Goal: Find contact information: Find contact information

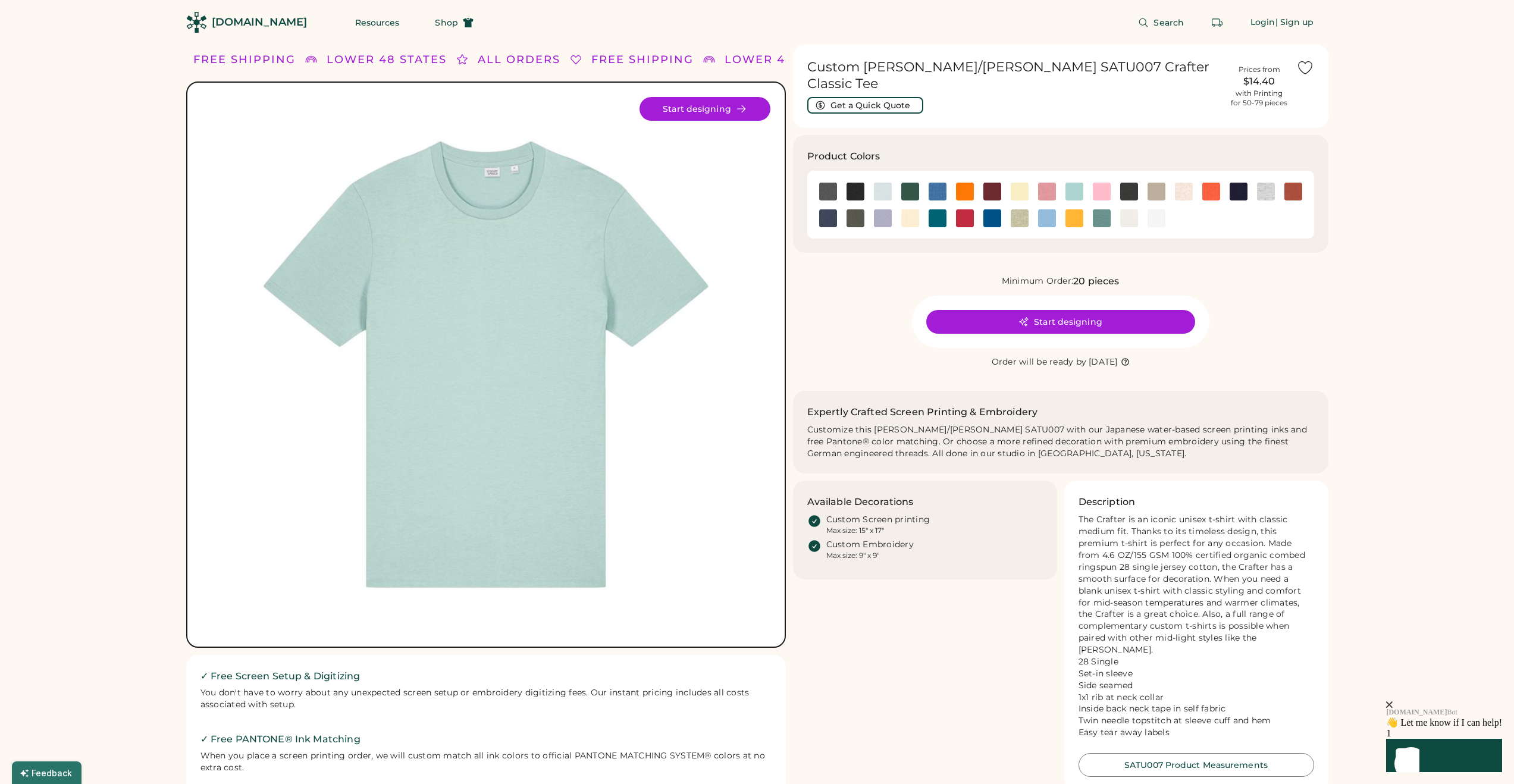
scroll to position [7, 0]
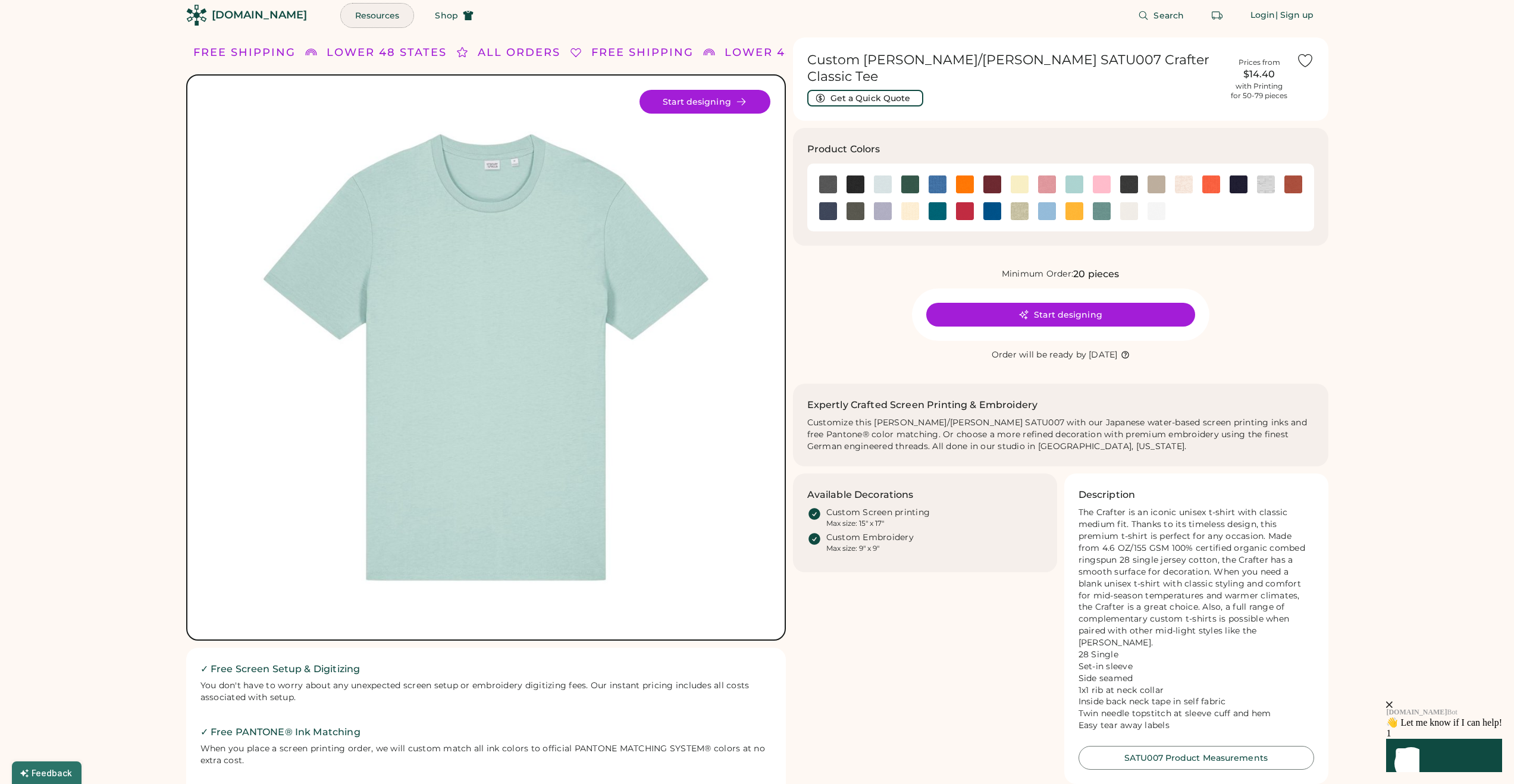
click at [377, 12] on button "Resources" at bounding box center [377, 15] width 73 height 24
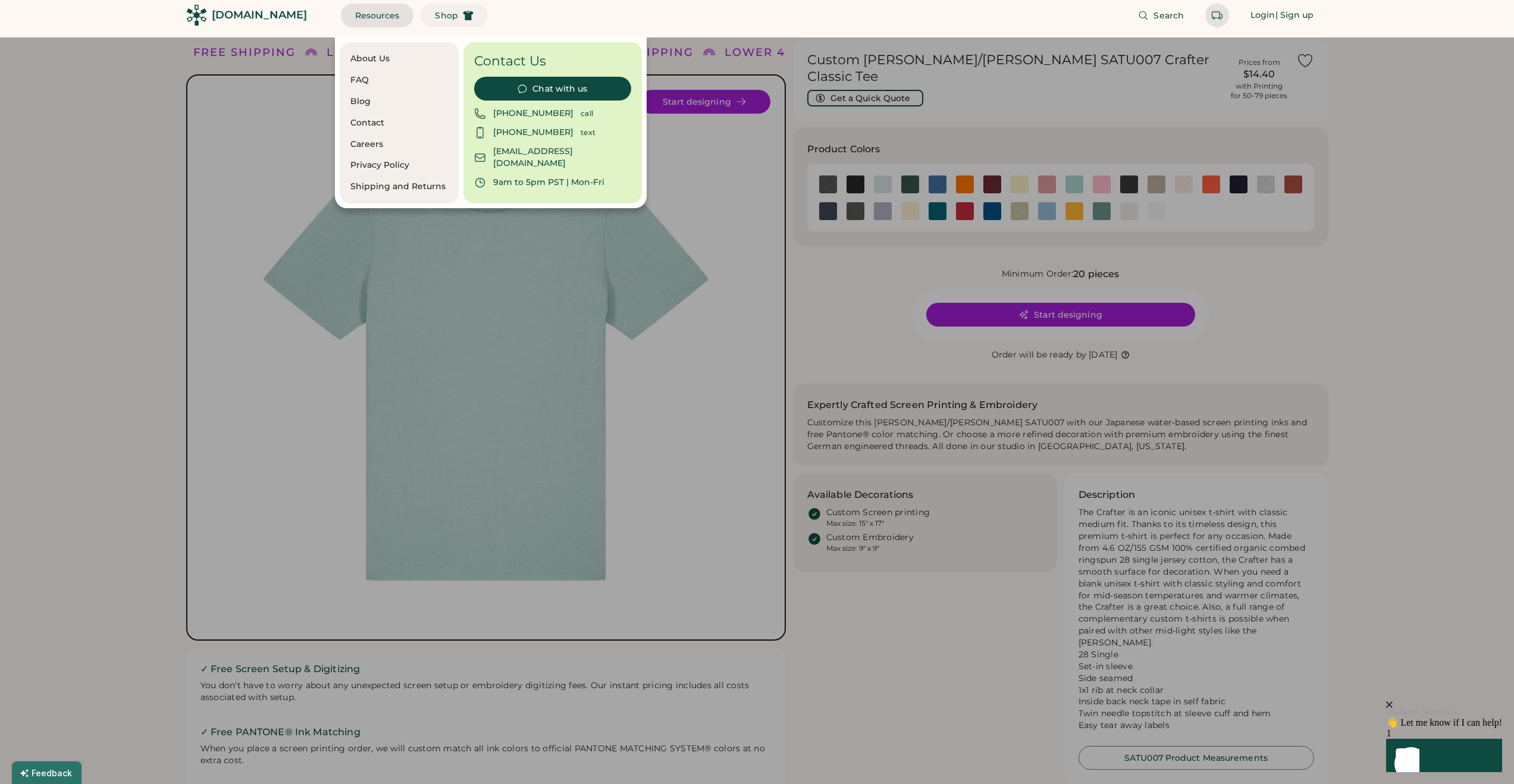
click at [455, 16] on button "Shop" at bounding box center [454, 15] width 67 height 24
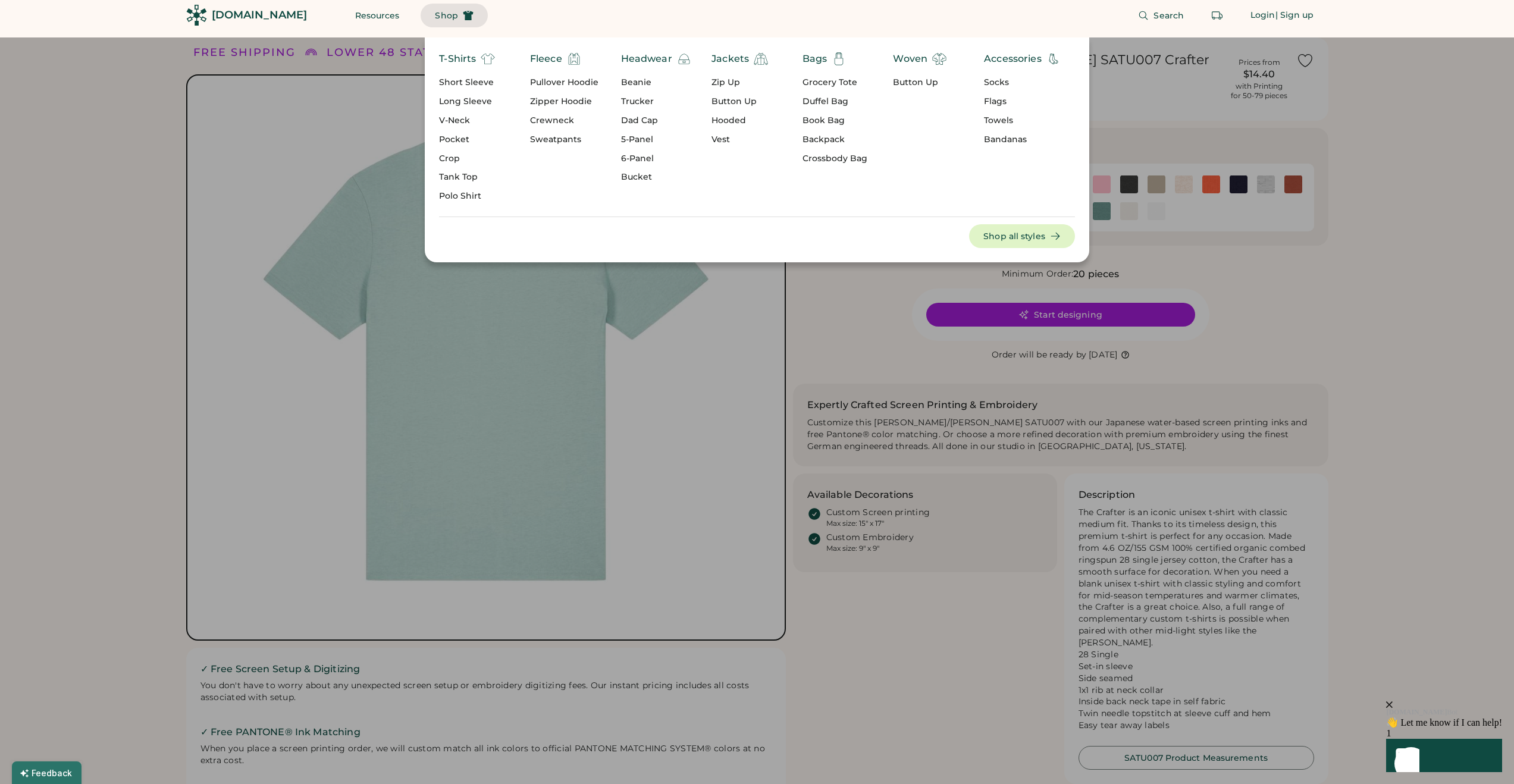
click at [555, 83] on div "Pullover Hoodie" at bounding box center [564, 83] width 68 height 12
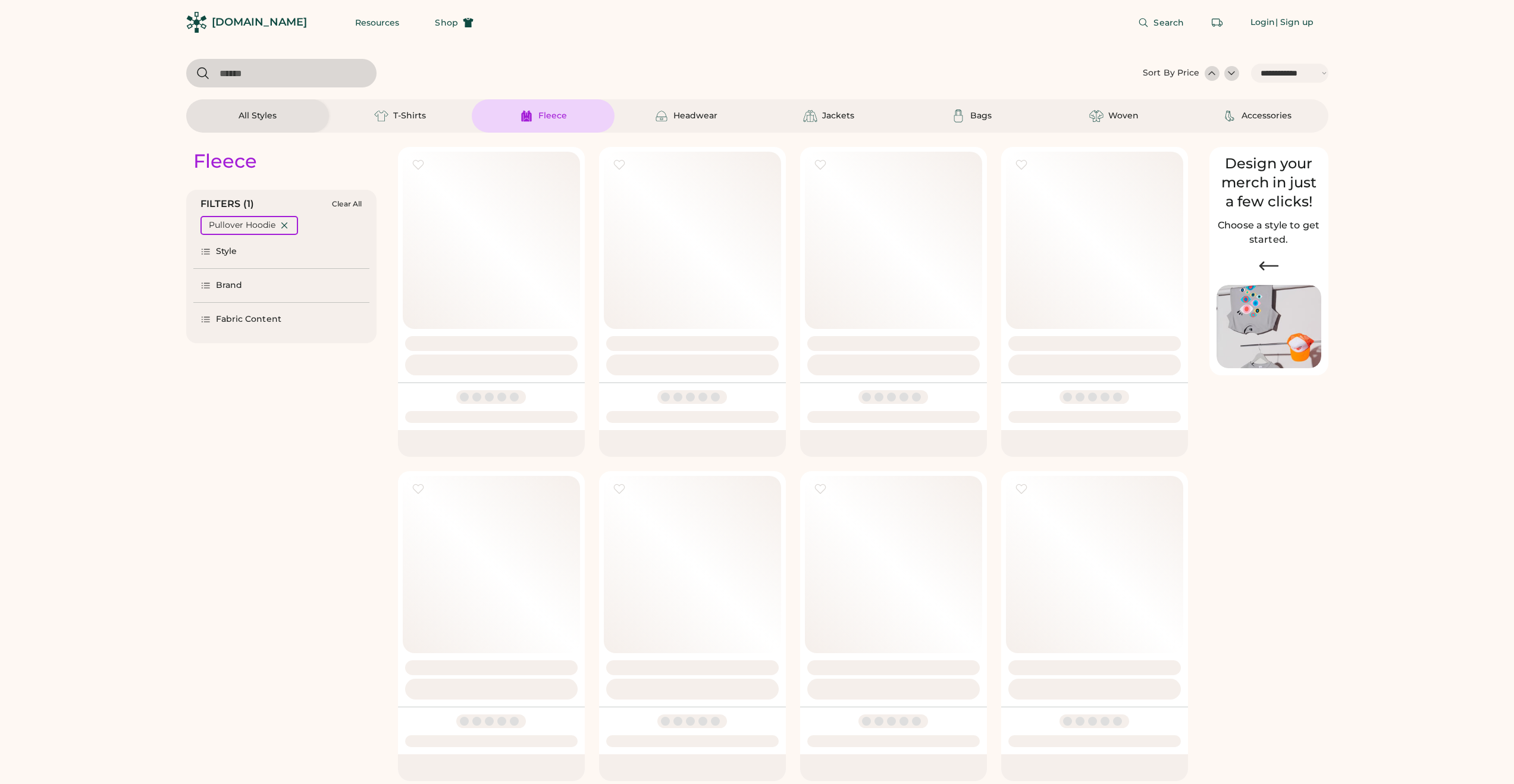
select select "*****"
select select "*"
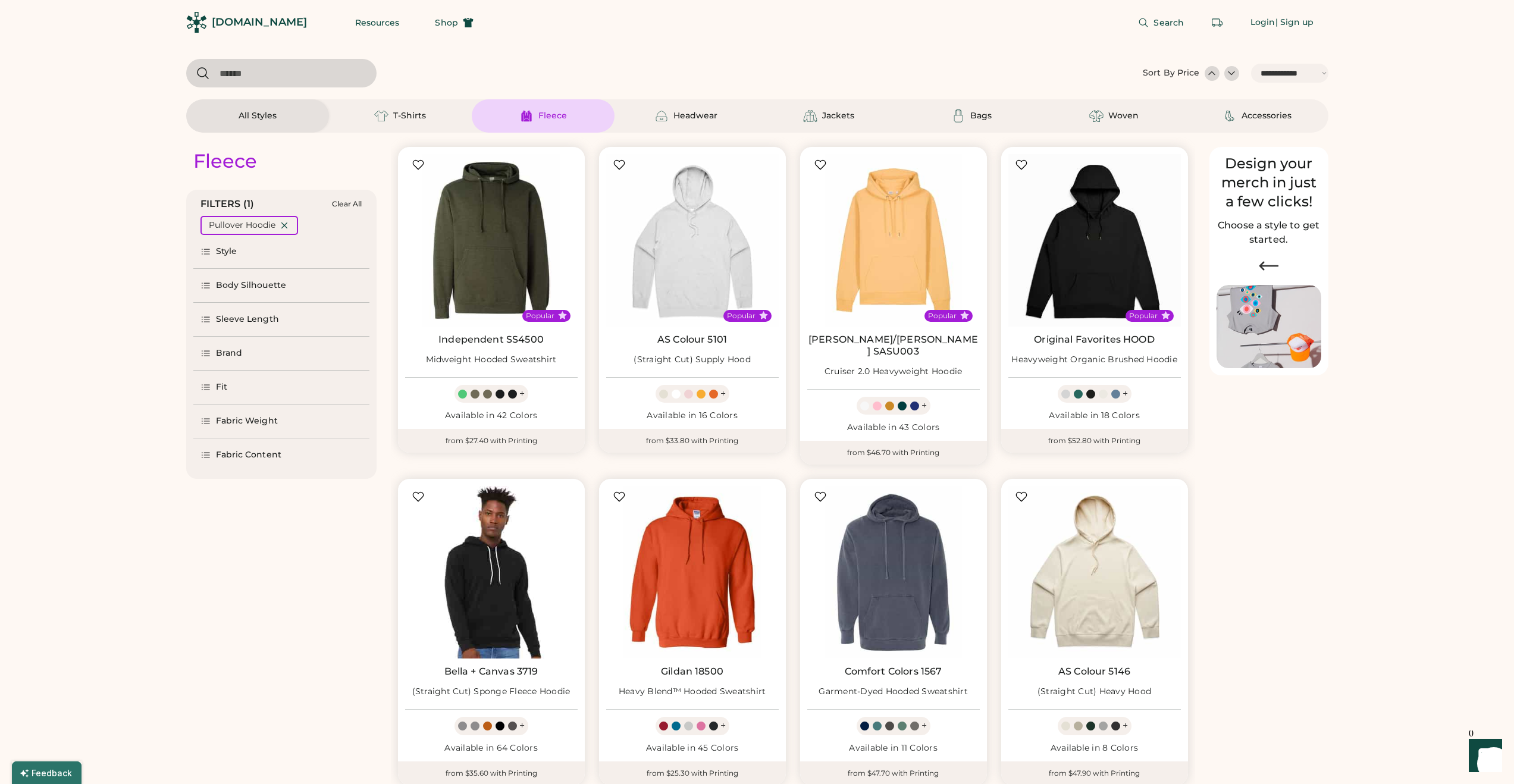
scroll to position [329, 0]
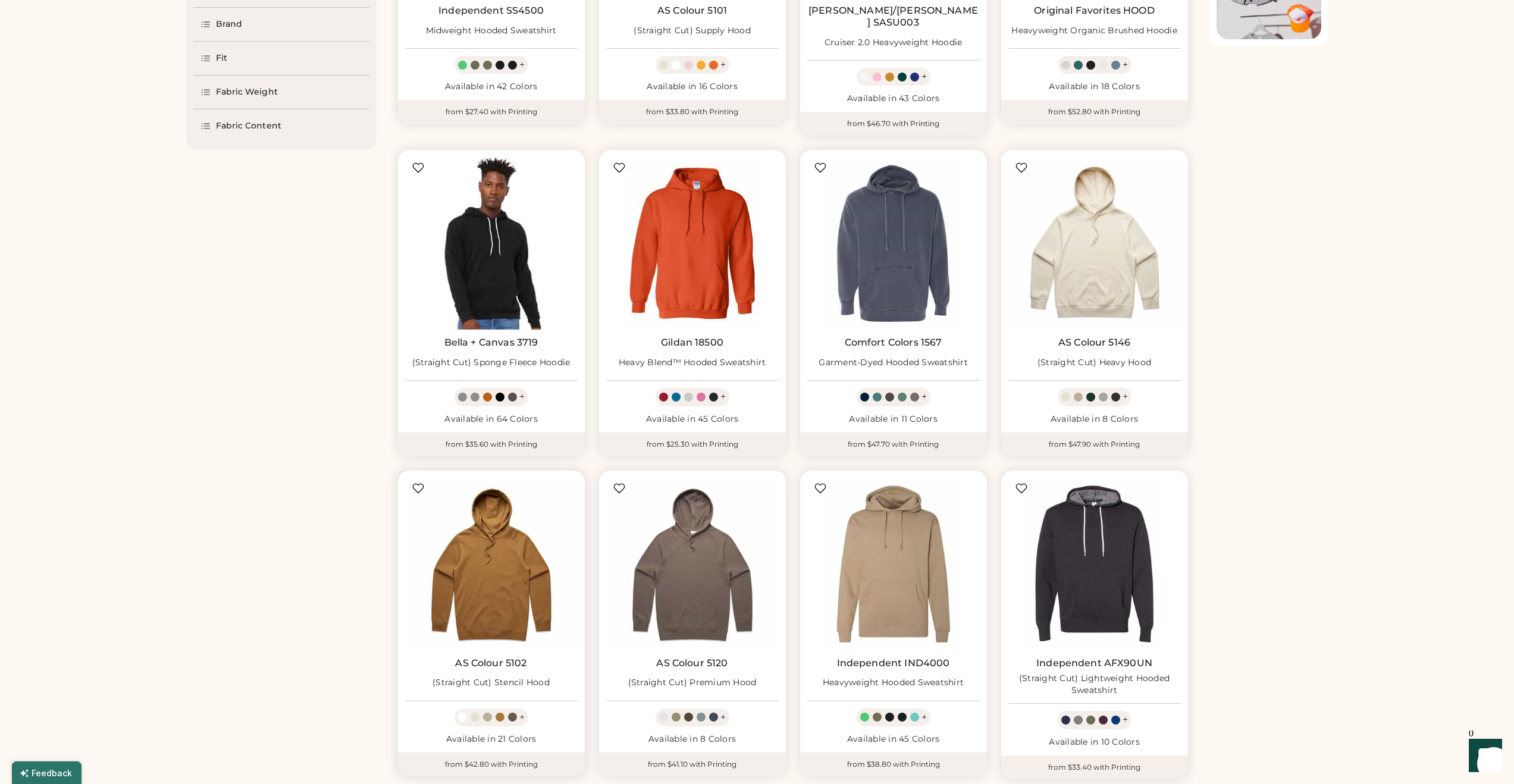
select select "*****"
select select "*"
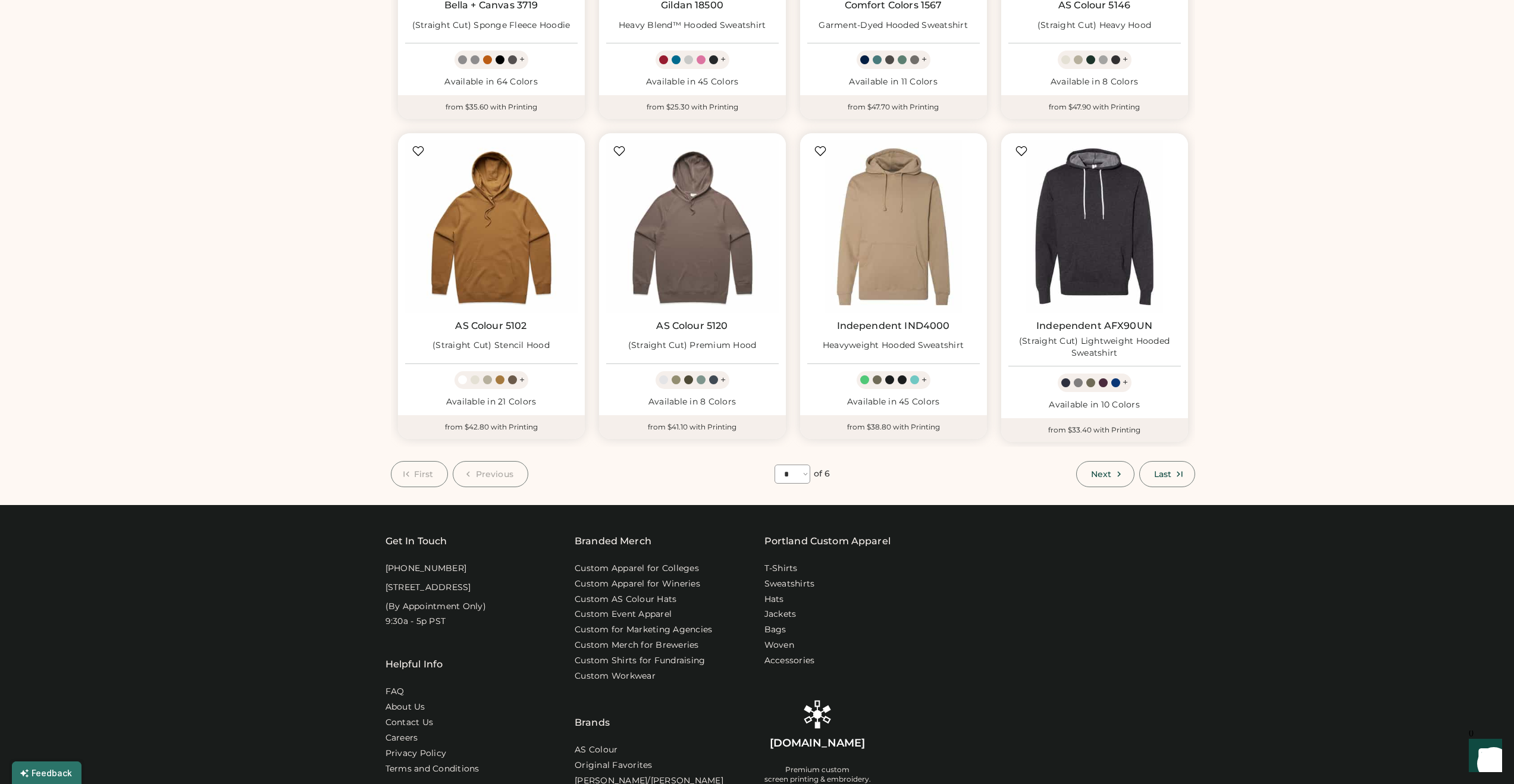
scroll to position [659, 0]
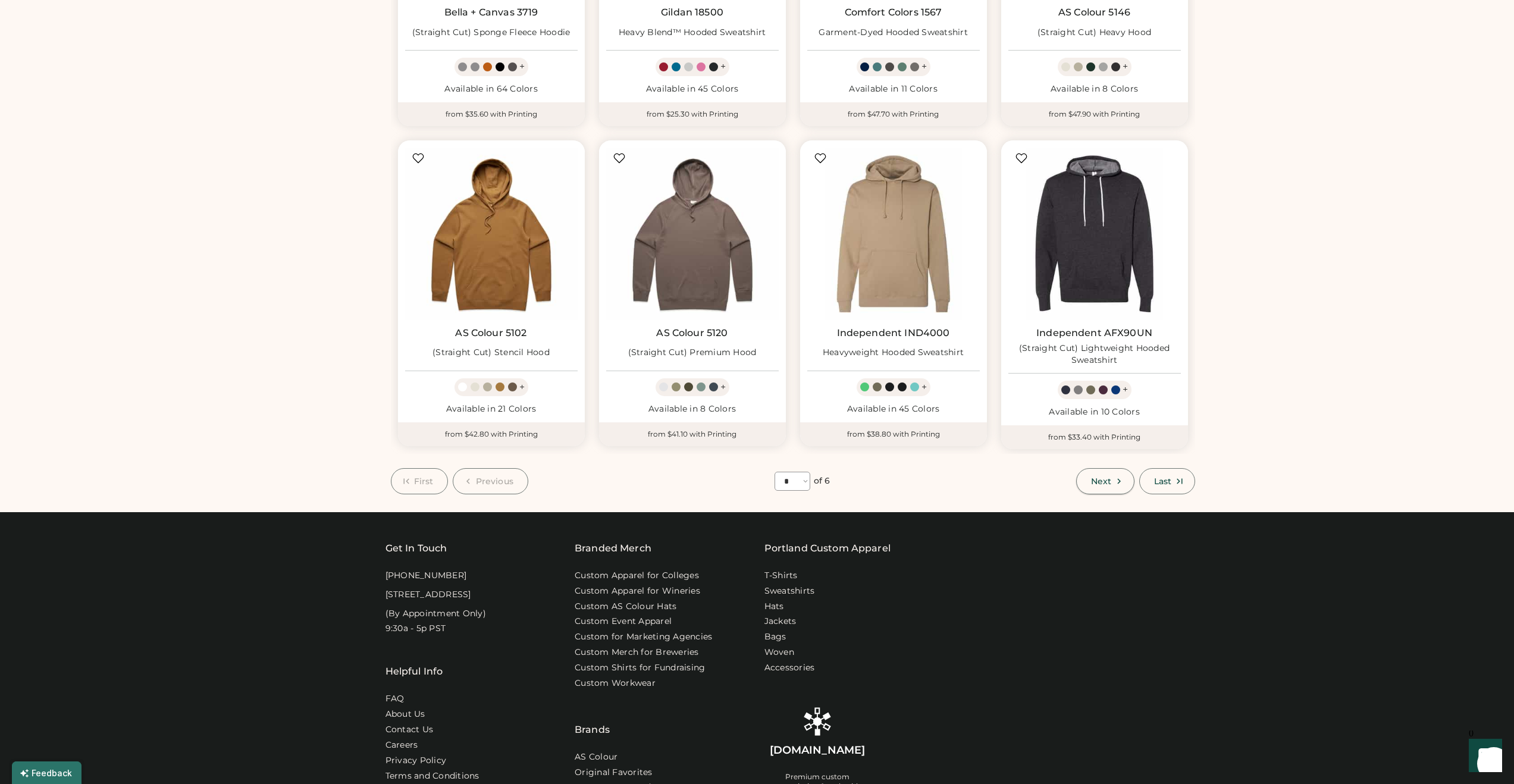
click at [1105, 477] on span "Next" at bounding box center [1100, 481] width 20 height 8
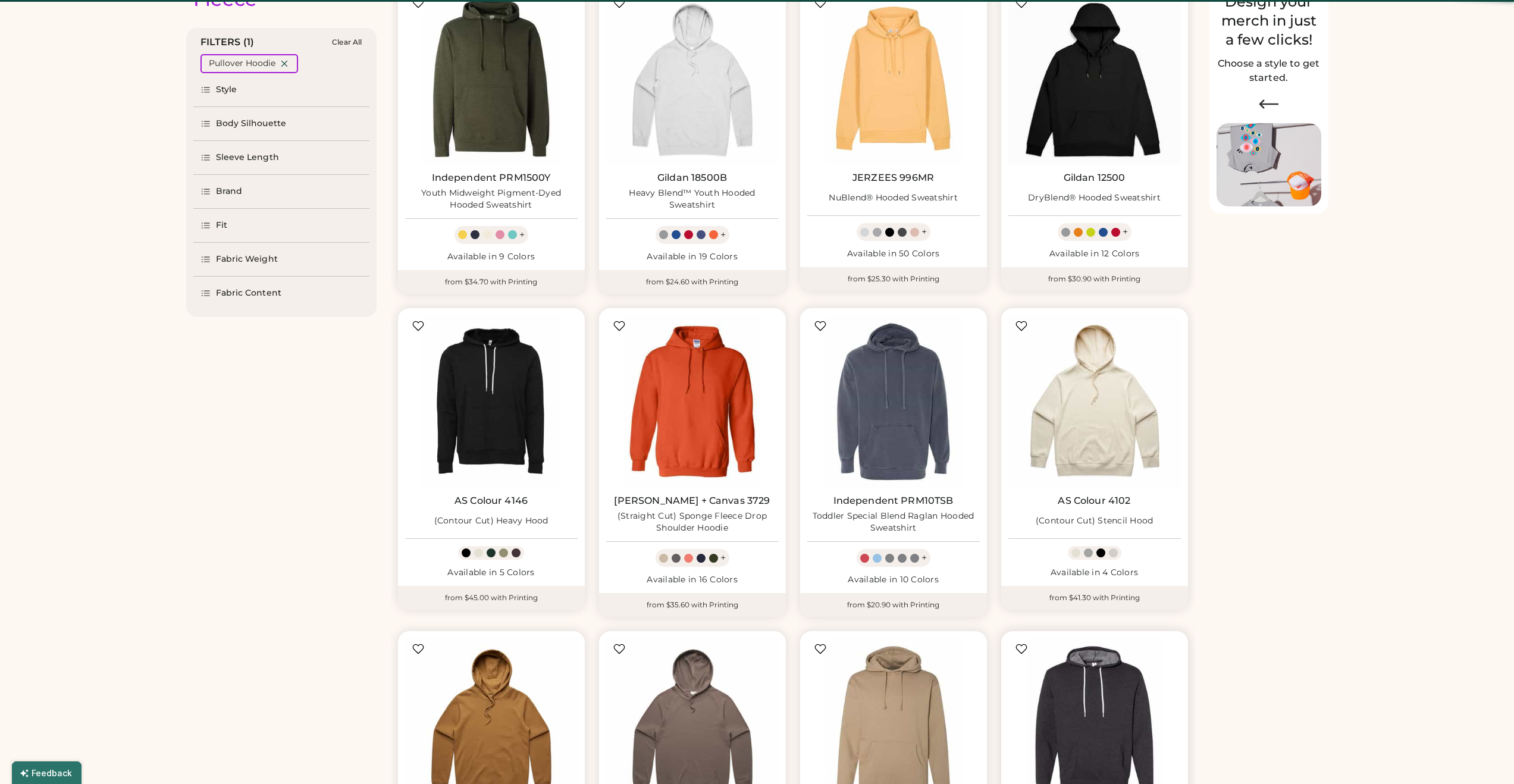
scroll to position [52, 0]
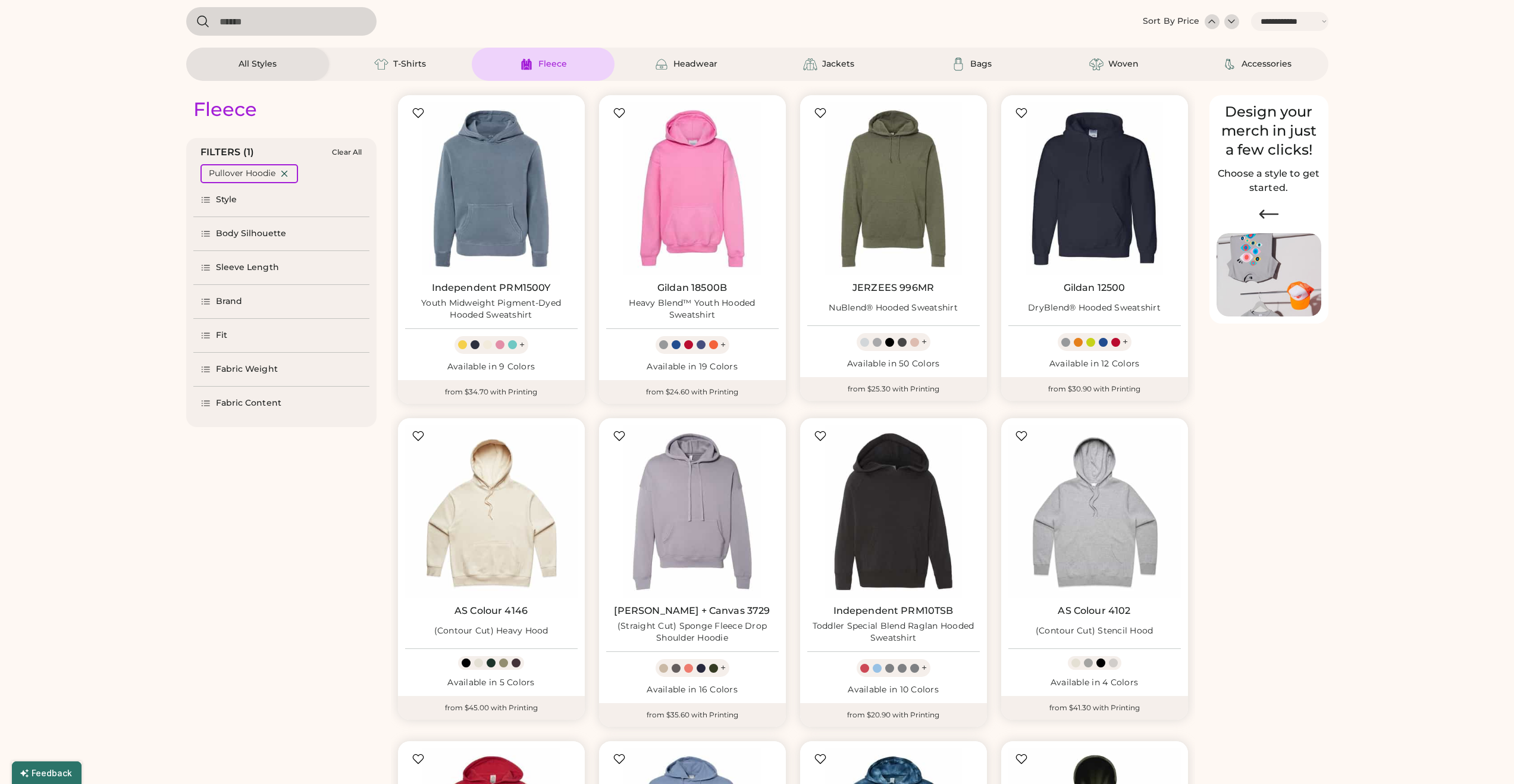
click at [275, 297] on div "Brand" at bounding box center [281, 302] width 176 height 33
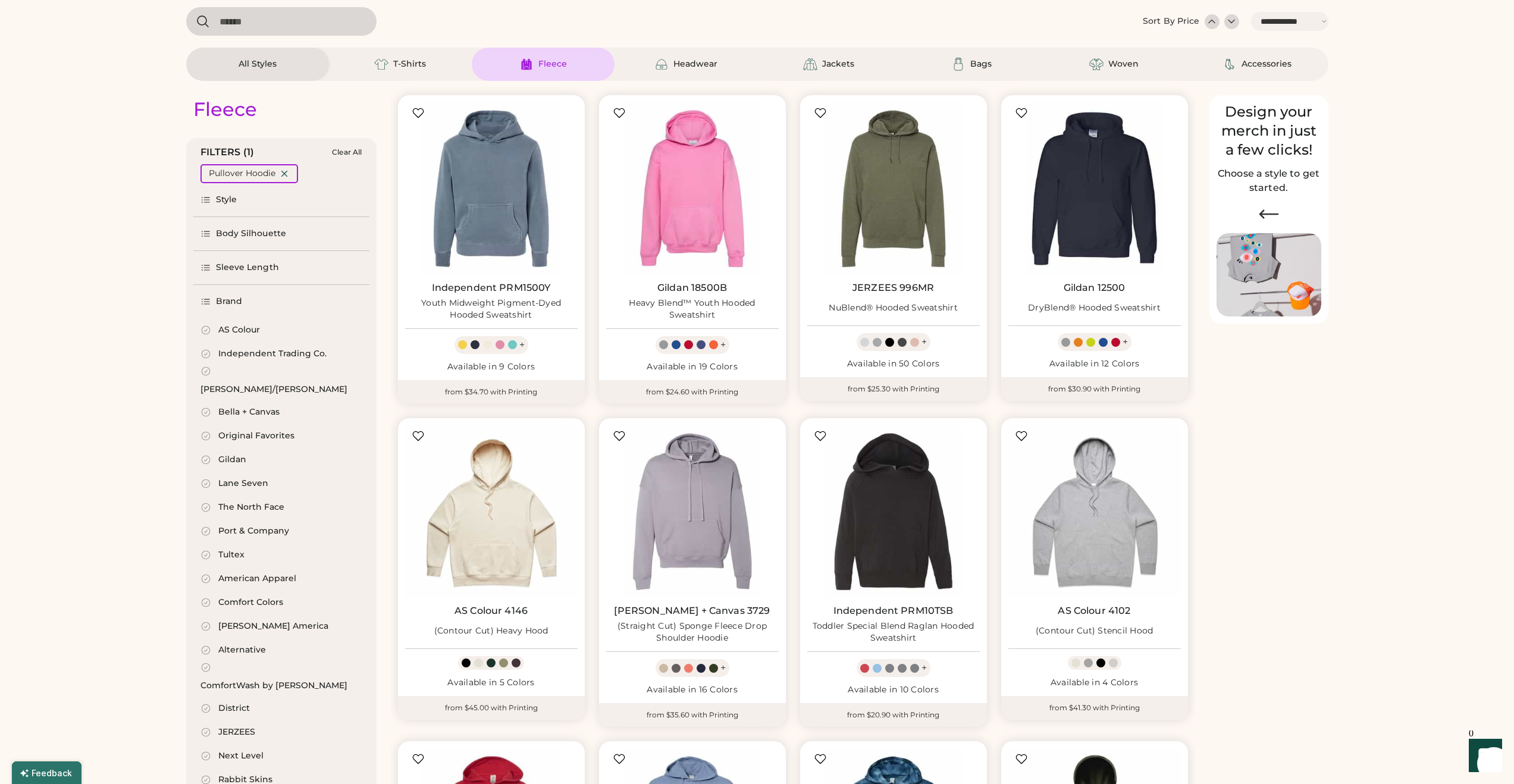
click at [236, 384] on div "[PERSON_NAME]/[PERSON_NAME]" at bounding box center [273, 389] width 147 height 12
select select "*"
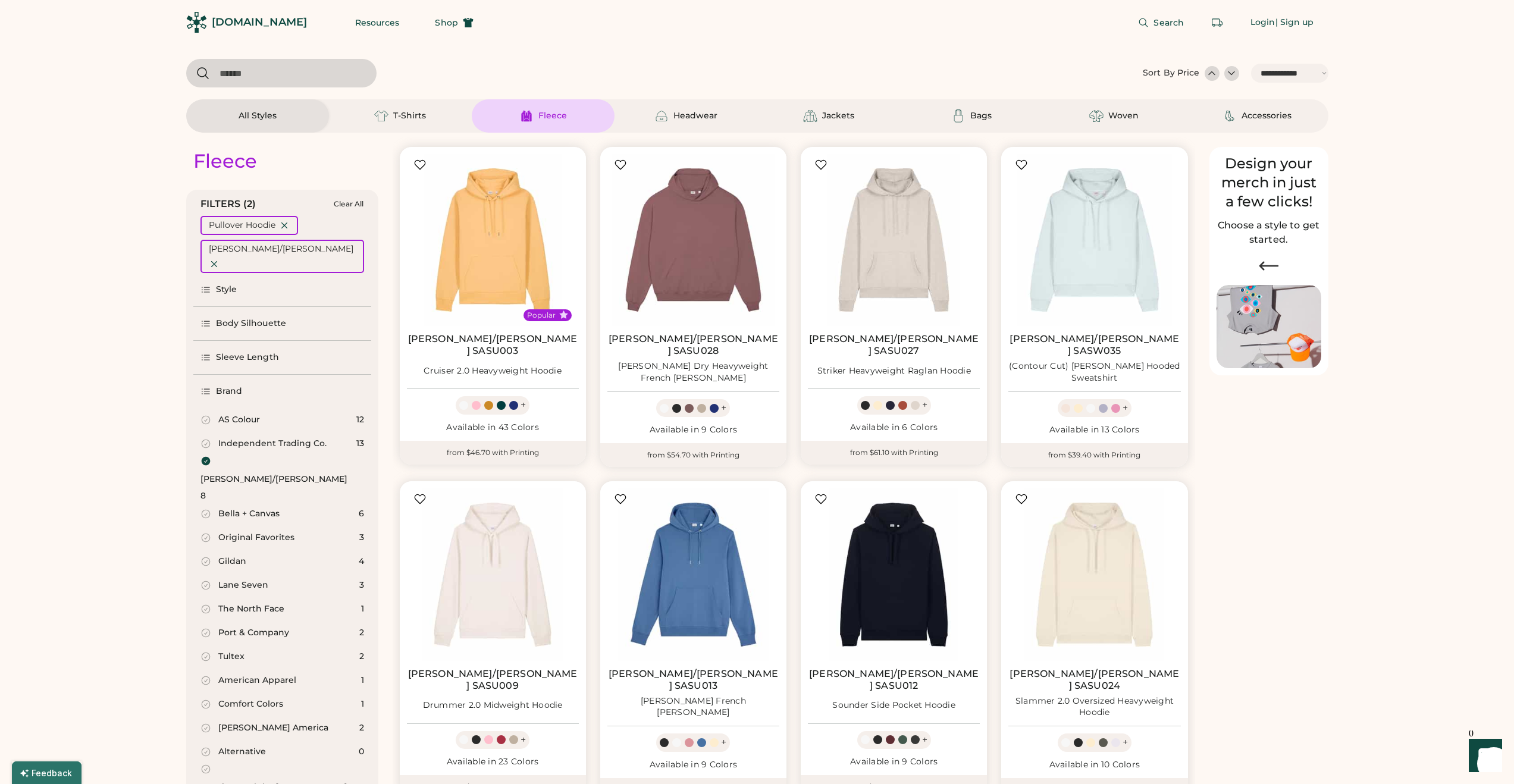
click at [207, 24] on div "[DOMAIN_NAME]" at bounding box center [246, 22] width 121 height 27
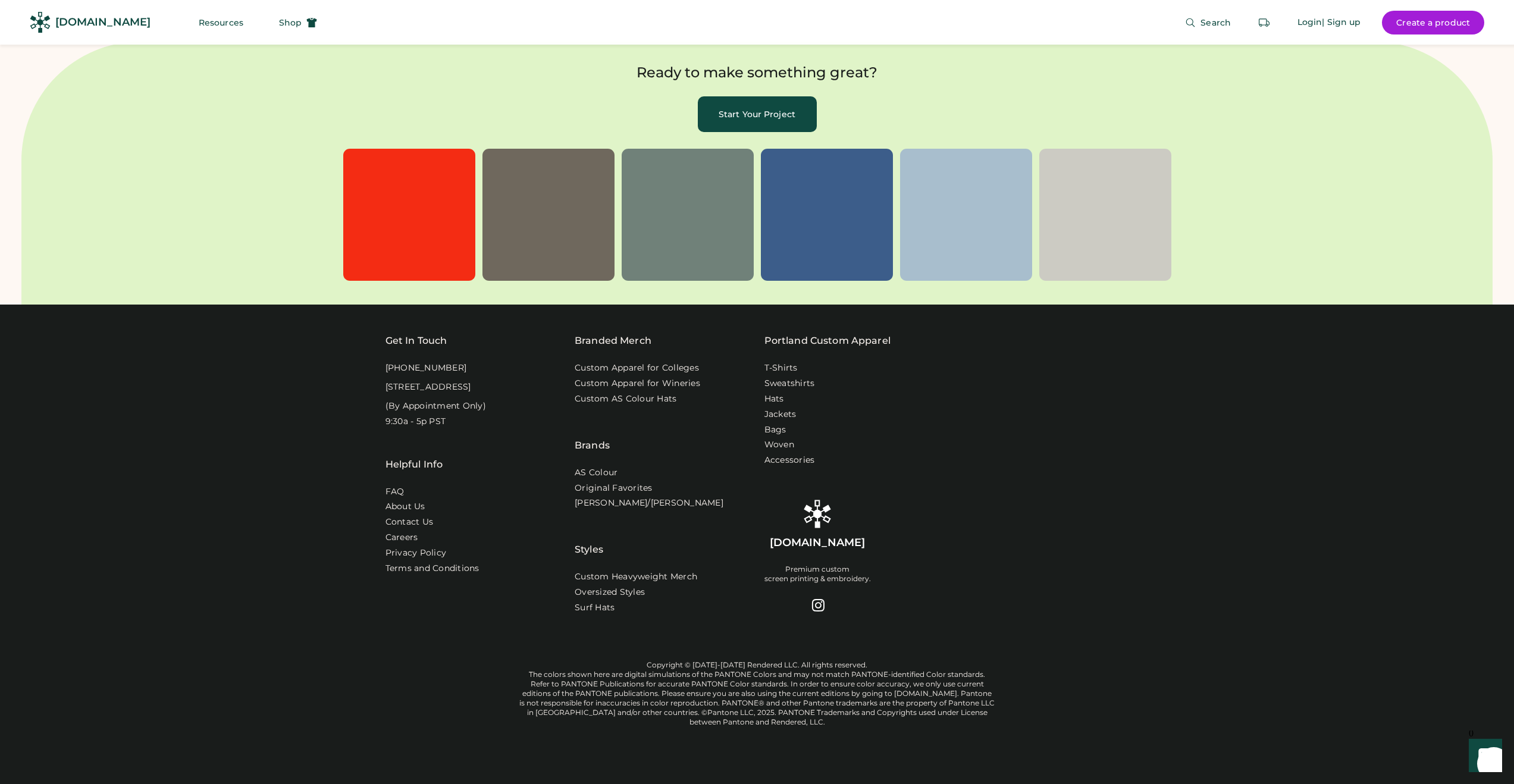
scroll to position [3971, 0]
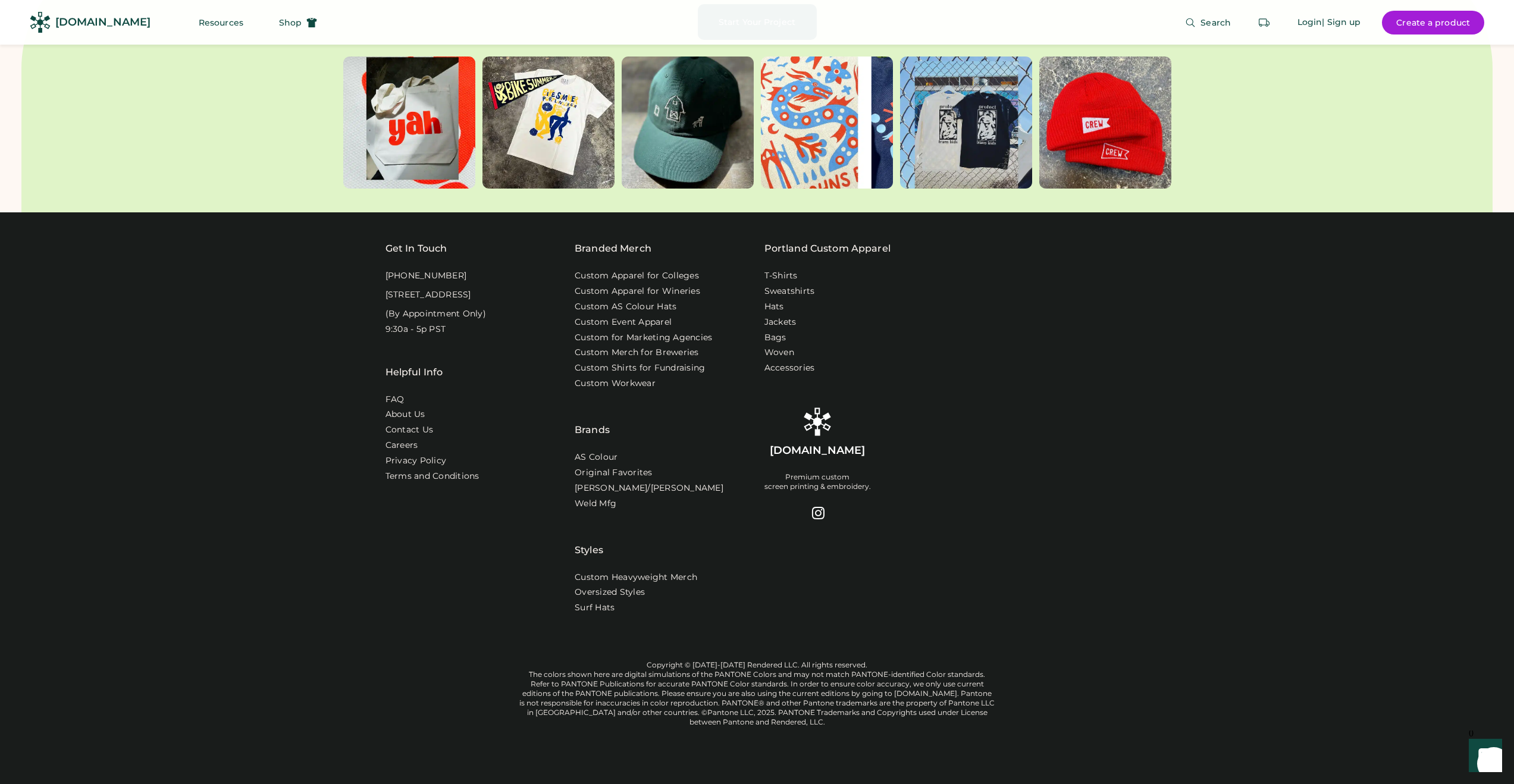
click at [411, 270] on div "[PHONE_NUMBER]" at bounding box center [426, 276] width 82 height 12
copy div "[PHONE_NUMBER]"
click at [414, 429] on link "Contact Us" at bounding box center [410, 430] width 49 height 12
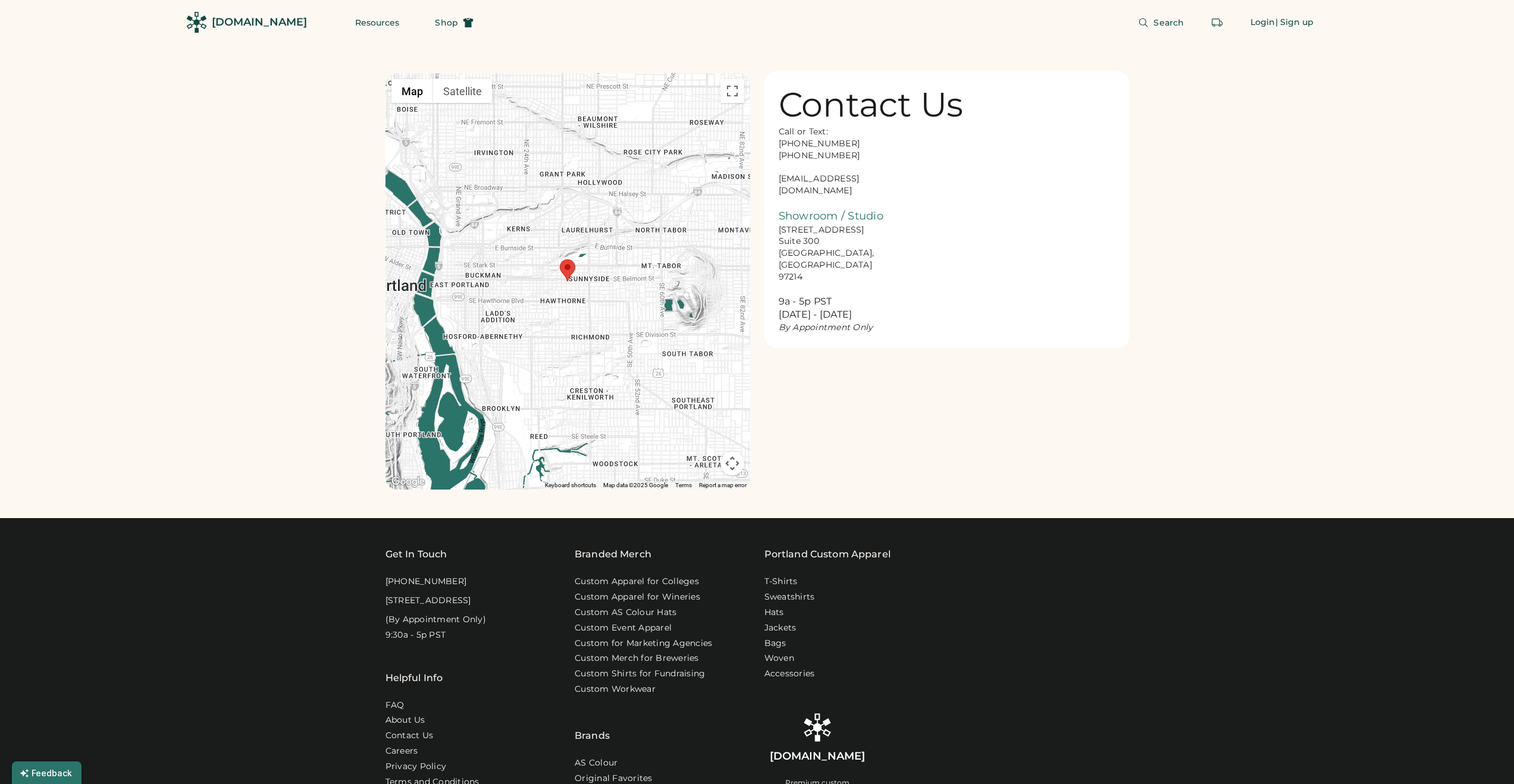
click at [821, 181] on div "Call or Text: [PHONE_NUMBER] [PHONE_NUMBER] [EMAIL_ADDRESS][DOMAIN_NAME] Showro…" at bounding box center [838, 230] width 119 height 207
copy div "[EMAIL_ADDRESS][DOMAIN_NAME]"
click at [811, 156] on div "Call or Text: [PHONE_NUMBER] [PHONE_NUMBER] [EMAIL_ADDRESS][DOMAIN_NAME] Showro…" at bounding box center [838, 230] width 119 height 207
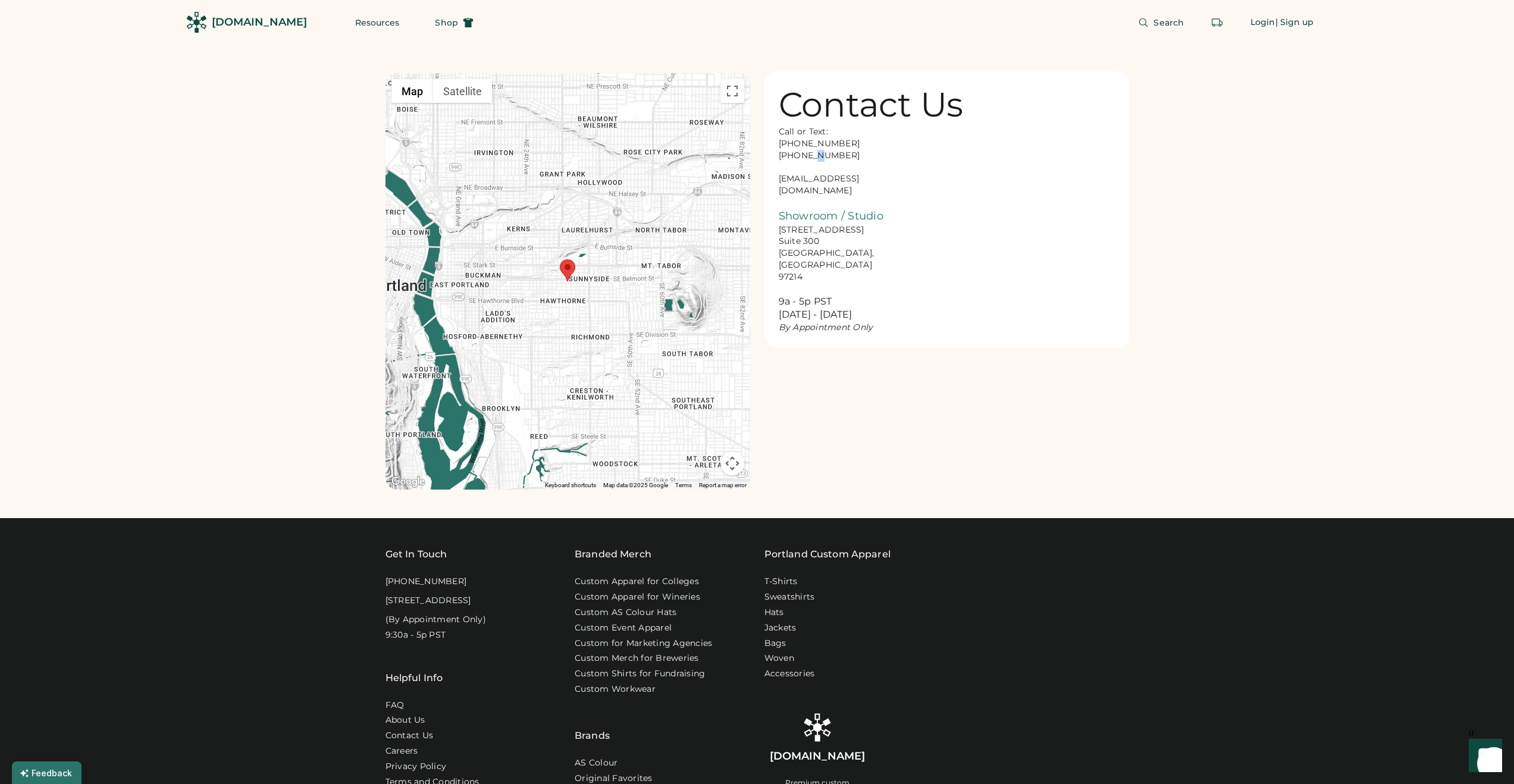
click at [811, 156] on div "Call or Text: [PHONE_NUMBER] [PHONE_NUMBER] [EMAIL_ADDRESS][DOMAIN_NAME] Showro…" at bounding box center [838, 230] width 119 height 207
click at [812, 145] on div "Call or Text: [PHONE_NUMBER] [PHONE_NUMBER] [EMAIL_ADDRESS][DOMAIN_NAME] Showro…" at bounding box center [838, 230] width 119 height 207
copy div "[PHONE_NUMBER]"
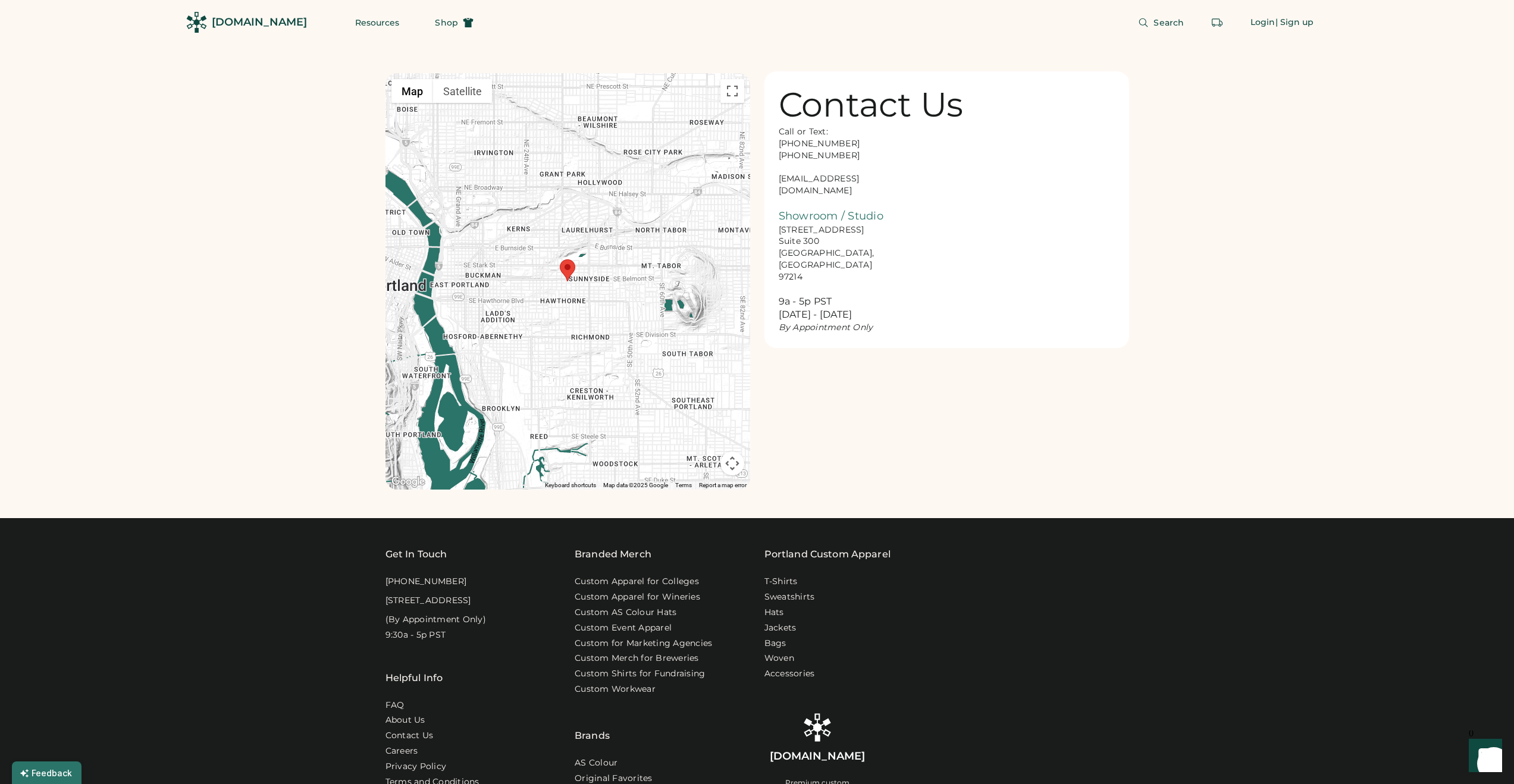
click at [826, 171] on div "Call or Text: [PHONE_NUMBER] [PHONE_NUMBER] [EMAIL_ADDRESS][DOMAIN_NAME] Showro…" at bounding box center [838, 230] width 119 height 207
click at [823, 175] on div "Call or Text: [PHONE_NUMBER] [PHONE_NUMBER] [EMAIL_ADDRESS][DOMAIN_NAME] Showro…" at bounding box center [838, 230] width 119 height 207
copy div "[EMAIL_ADDRESS][DOMAIN_NAME]"
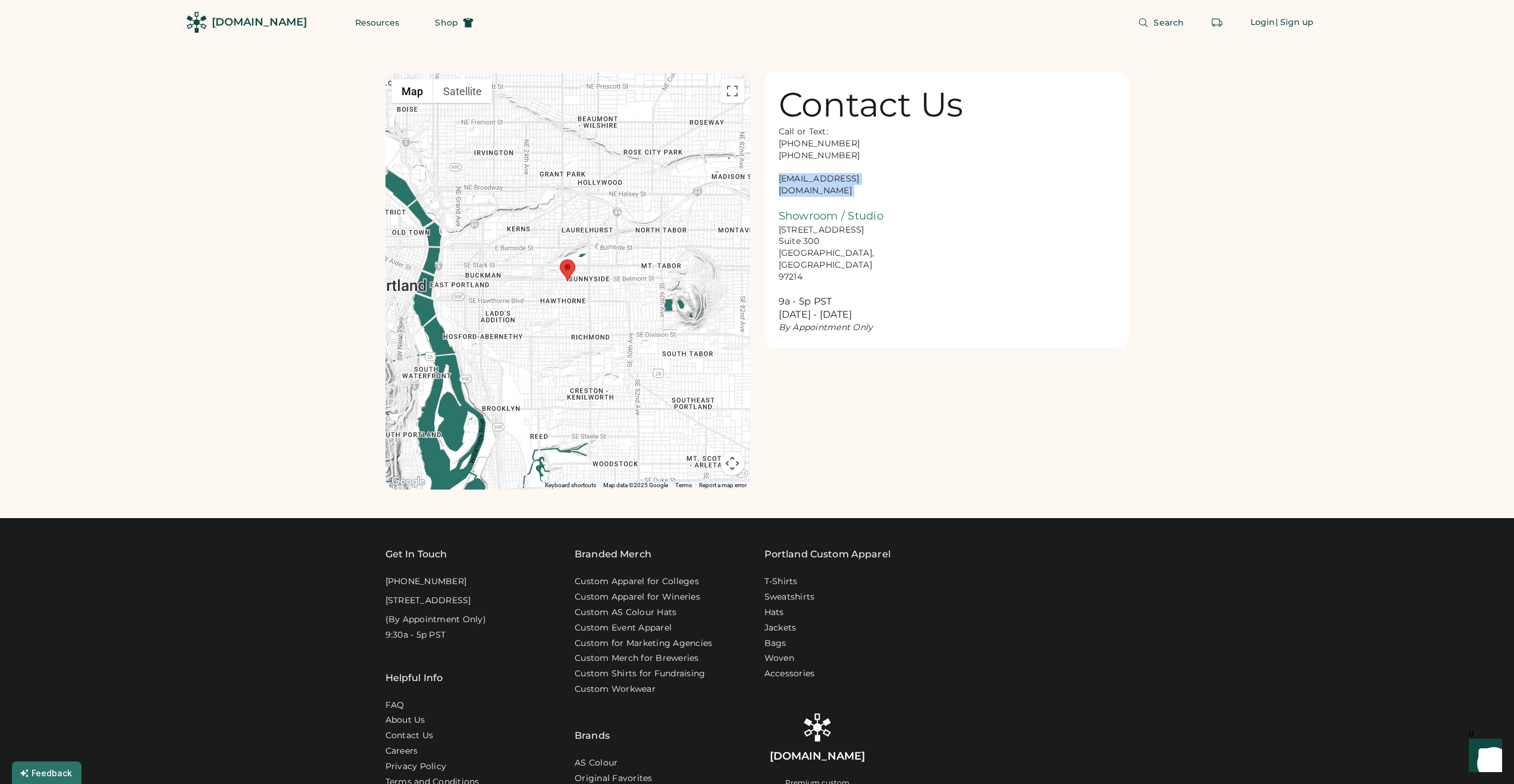
click at [835, 183] on div "Call or Text: [PHONE_NUMBER] [PHONE_NUMBER] [EMAIL_ADDRESS][DOMAIN_NAME] Showro…" at bounding box center [838, 230] width 119 height 207
click at [836, 181] on div "Call or Text: [PHONE_NUMBER] [PHONE_NUMBER] [EMAIL_ADDRESS][DOMAIN_NAME] Showro…" at bounding box center [838, 230] width 119 height 207
